Goal: Information Seeking & Learning: Learn about a topic

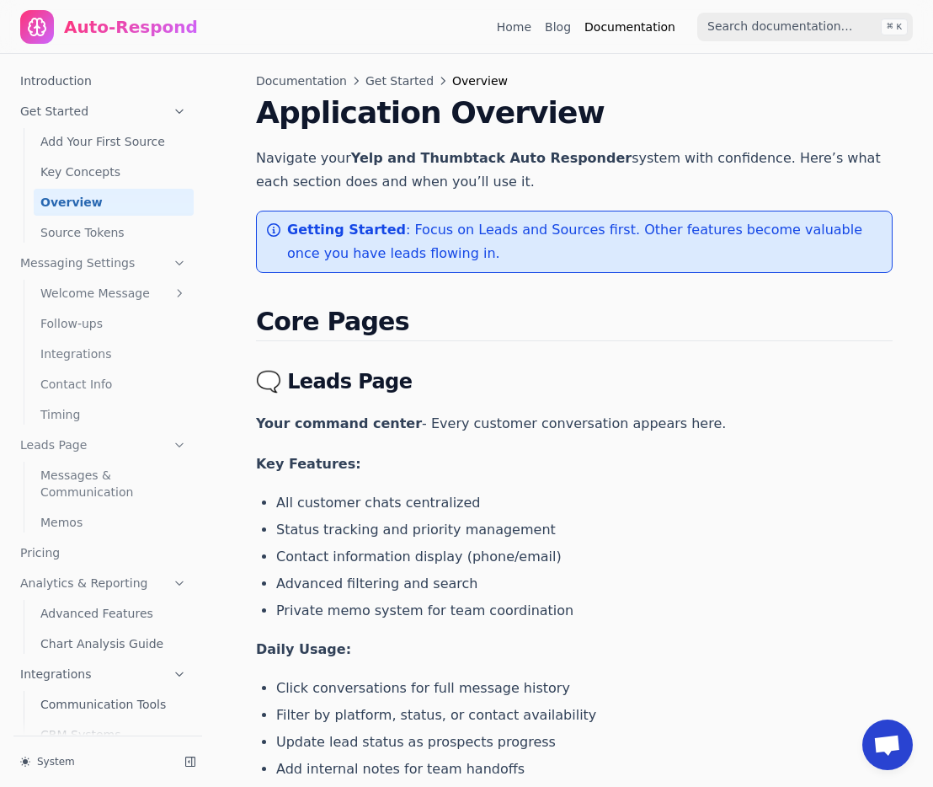
click at [164, 19] on div "Auto-Respond" at bounding box center [131, 27] width 134 height 24
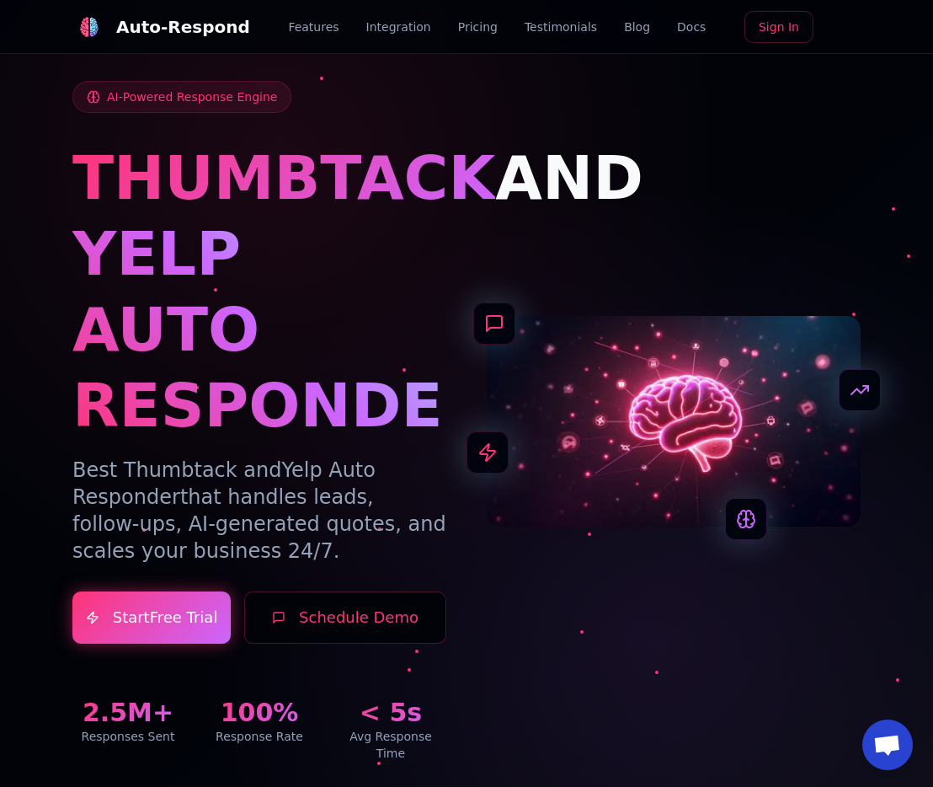
click at [677, 26] on link "Docs" at bounding box center [691, 27] width 29 height 17
